Goal: Find specific page/section: Find specific page/section

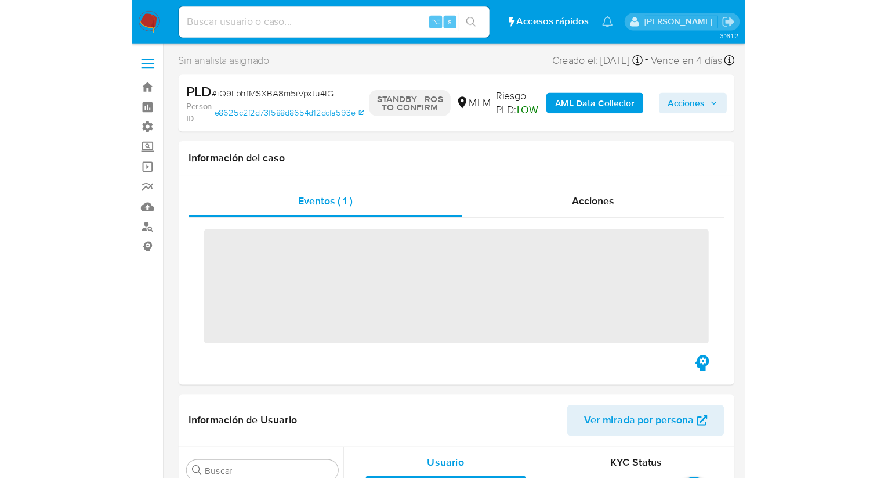
scroll to position [273, 0]
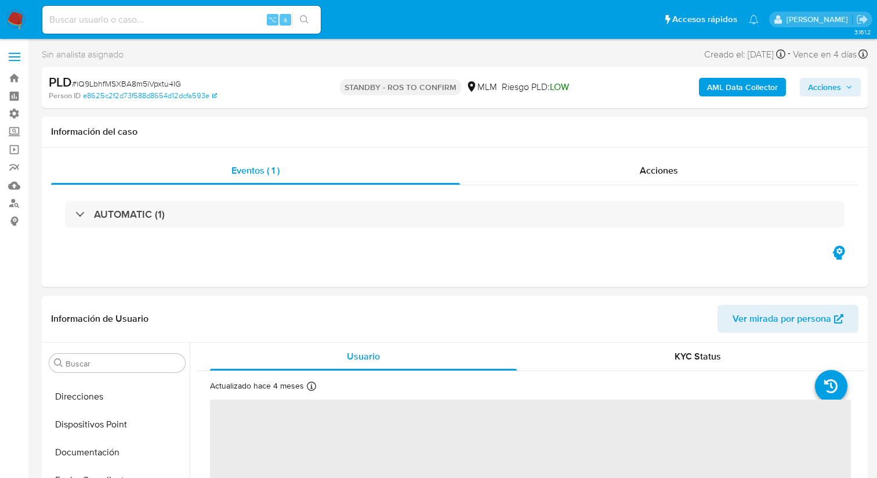
select select "10"
click at [187, 29] on div "⌥ s" at bounding box center [181, 20] width 279 height 28
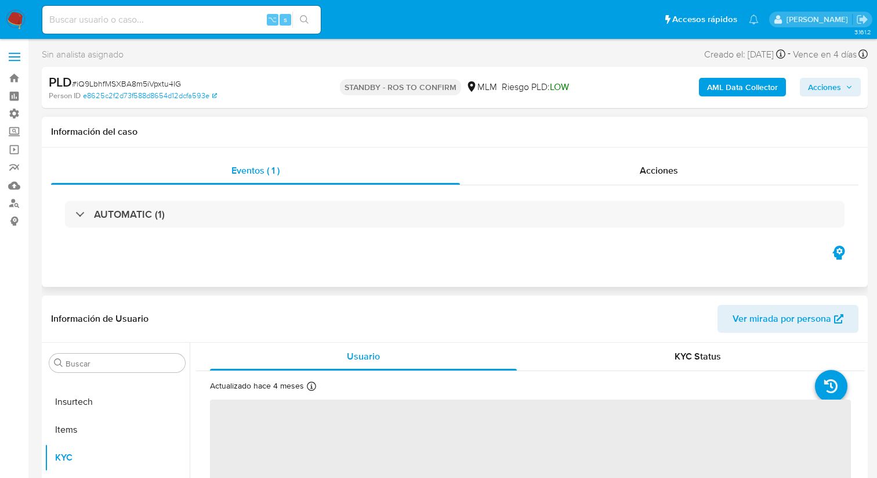
select select "10"
click at [171, 24] on input at bounding box center [181, 19] width 279 height 15
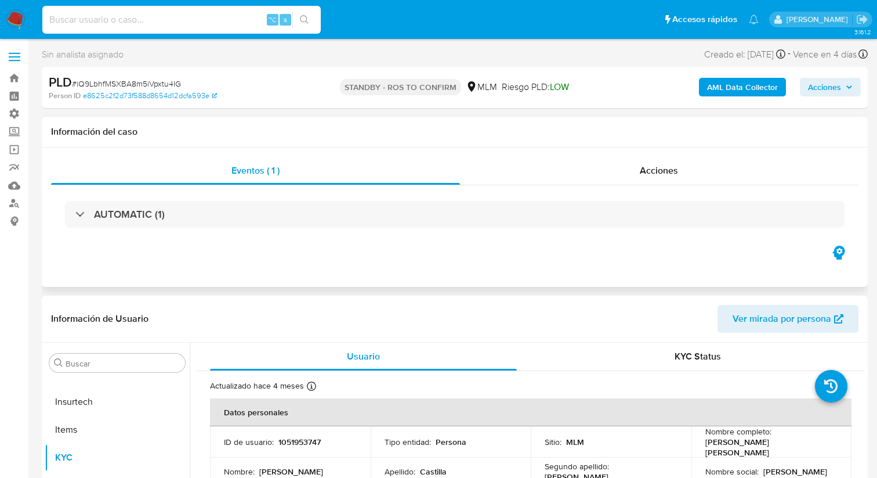
paste input "CY2nEsoif2SbsaYllxIJ87aI"
type input "CY2nEsoif2SbsaYllxIJ87aI"
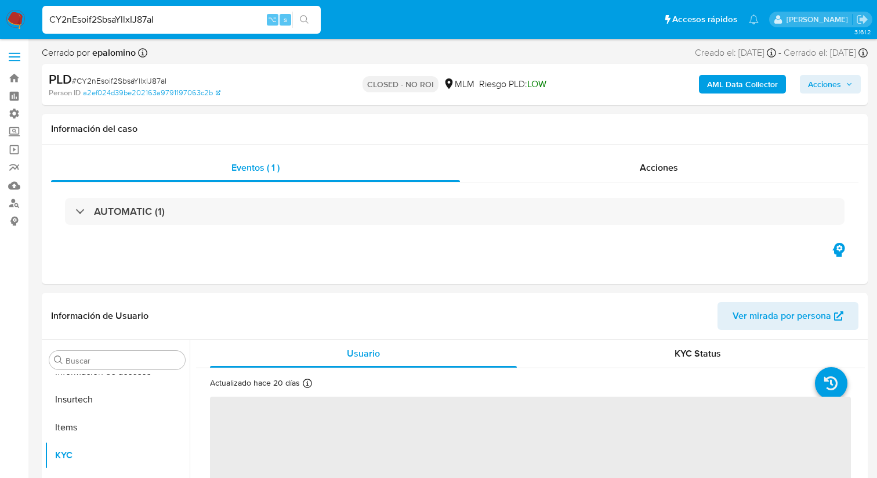
scroll to position [546, 0]
select select "10"
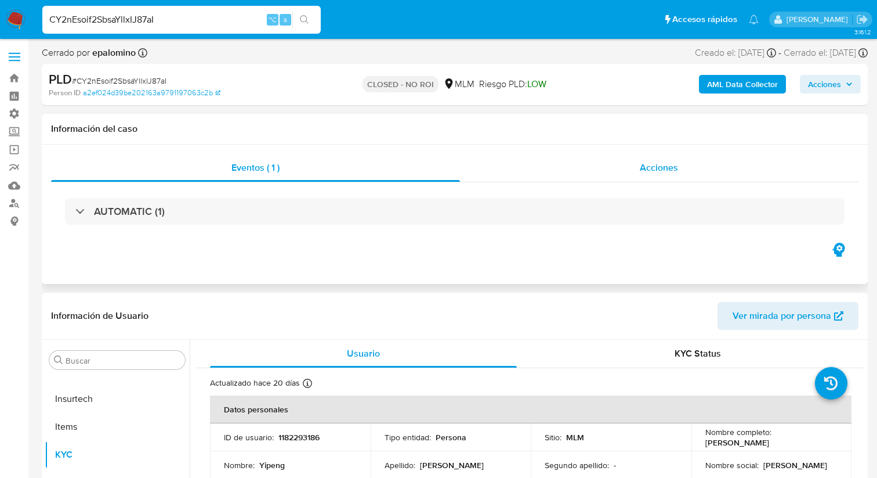
click at [645, 169] on span "Acciones" at bounding box center [659, 167] width 38 height 13
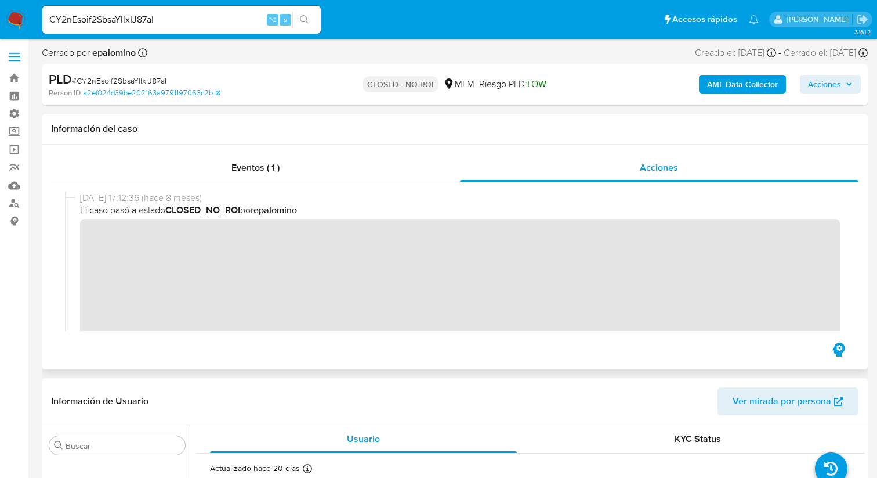
scroll to position [3, 0]
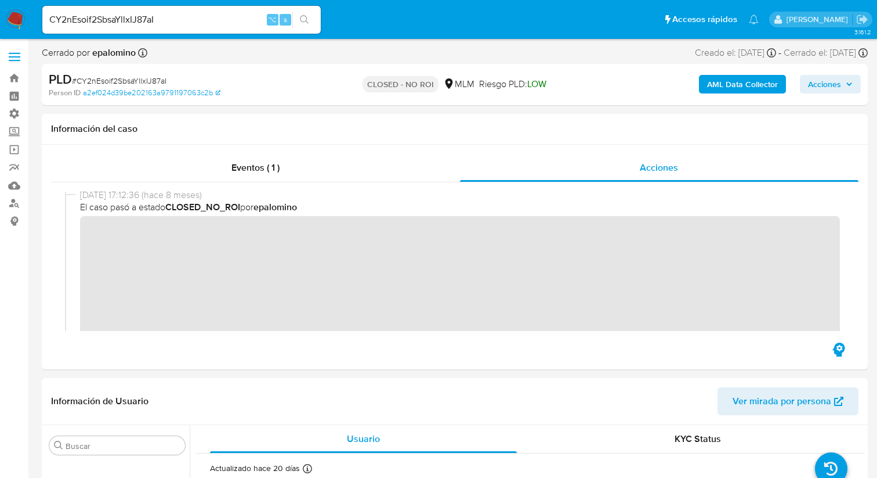
click at [150, 21] on input "CY2nEsoif2SbsaYllxIJ87aI" at bounding box center [181, 19] width 279 height 15
paste input "1nO7I2rW1TdXPfWpOv5GFhm4"
type input "1nO7I2rW1TdXPfWpOv5GFhm4"
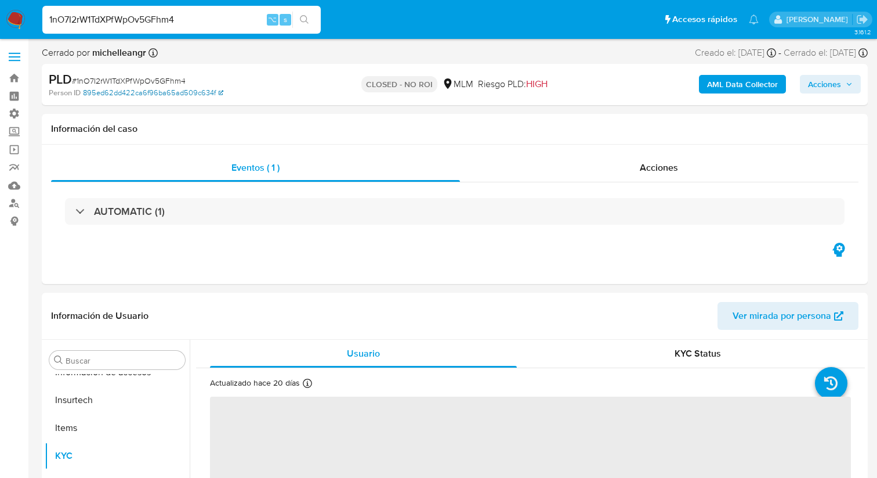
scroll to position [546, 0]
select select "10"
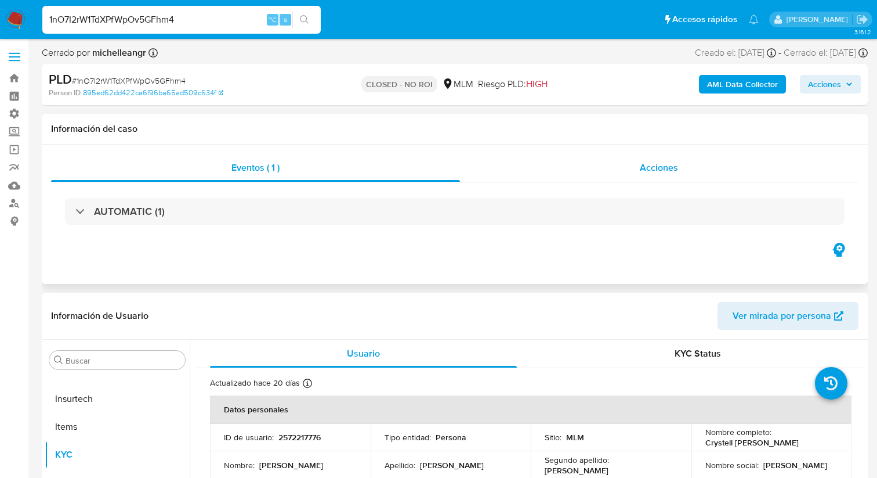
click at [616, 154] on div "Acciones" at bounding box center [659, 168] width 399 height 28
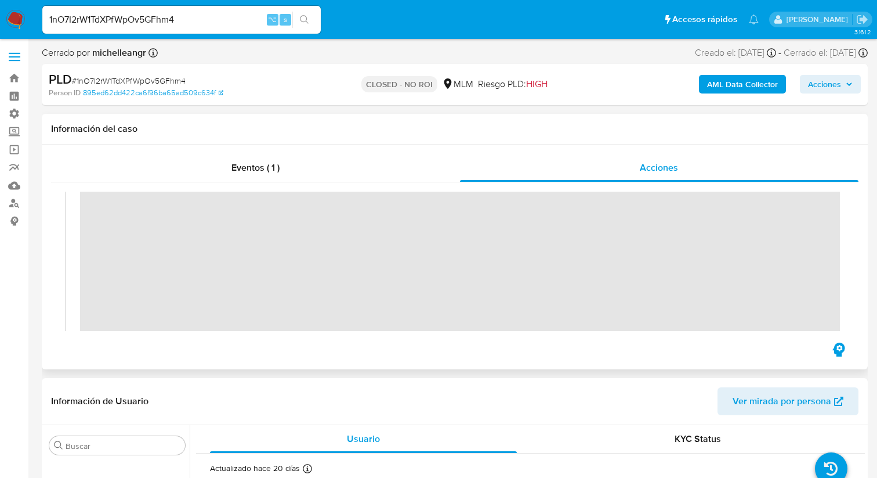
scroll to position [0, 0]
